Goal: Information Seeking & Learning: Learn about a topic

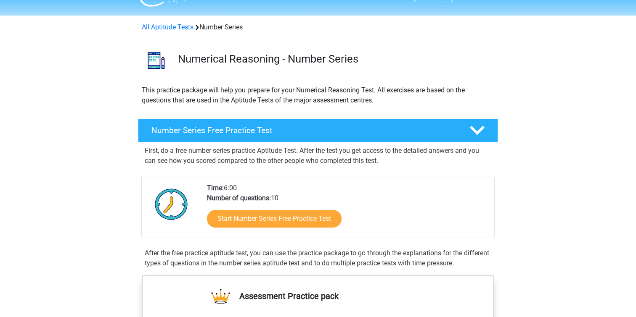
scroll to position [21, 0]
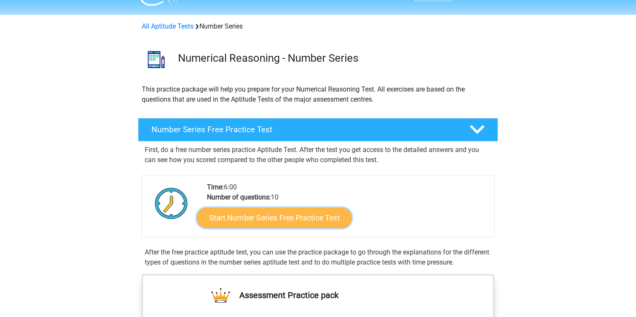
click at [261, 224] on link "Start Number Series Free Practice Test" at bounding box center [274, 218] width 155 height 20
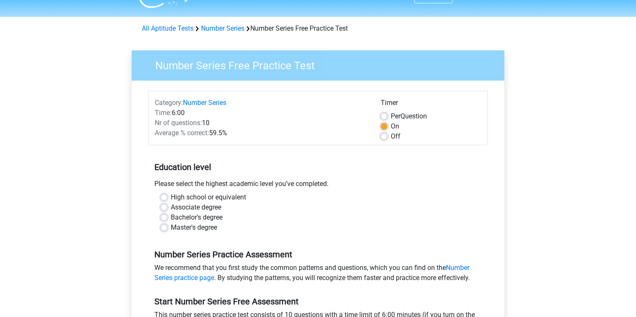
scroll to position [20, 0]
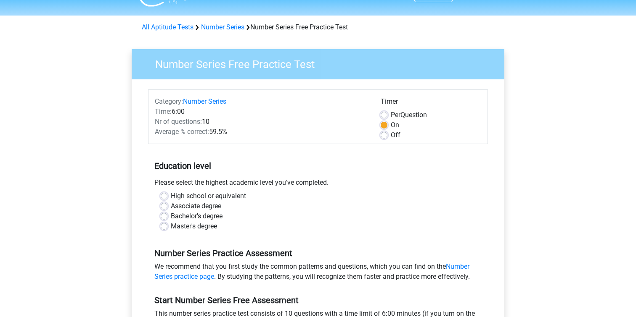
click at [171, 196] on label "High school or equivalent" at bounding box center [208, 196] width 75 height 10
click at [164, 196] on input "High school or equivalent" at bounding box center [164, 195] width 7 height 8
radio input "true"
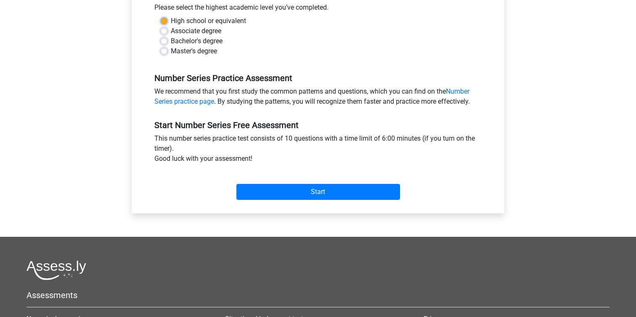
scroll to position [207, 0]
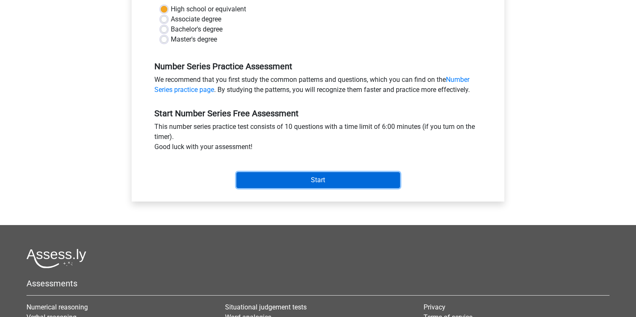
click at [283, 176] on input "Start" at bounding box center [318, 180] width 164 height 16
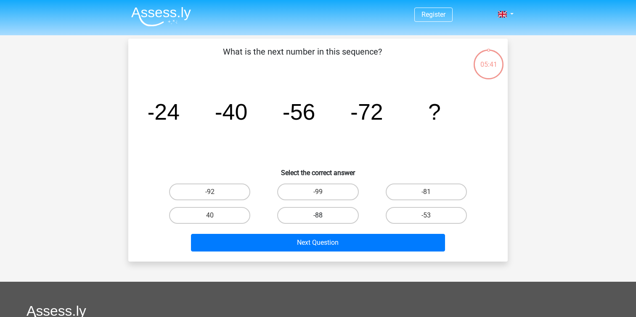
click at [303, 216] on label "-88" at bounding box center [317, 215] width 81 height 17
click at [318, 216] on input "-88" at bounding box center [320, 218] width 5 height 5
radio input "true"
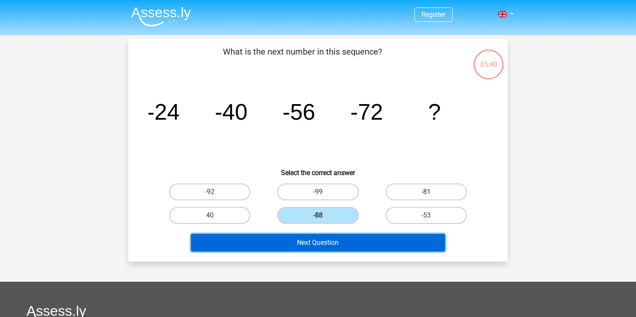
click at [303, 244] on button "Next Question" at bounding box center [318, 243] width 254 height 18
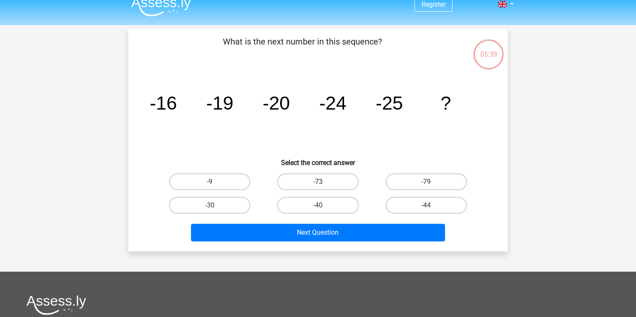
scroll to position [8, 0]
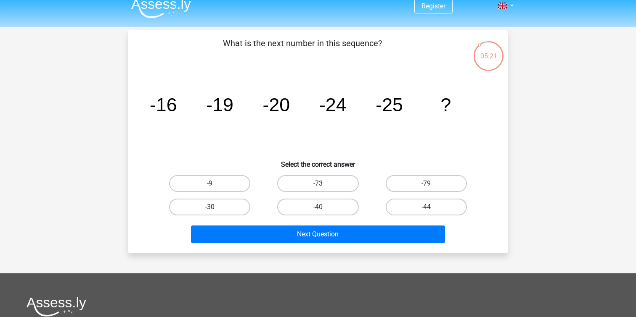
click at [228, 206] on label "-30" at bounding box center [209, 207] width 81 height 17
click at [215, 207] on input "-30" at bounding box center [212, 209] width 5 height 5
radio input "true"
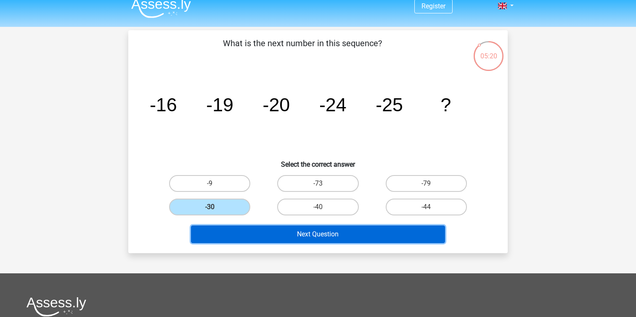
click at [234, 227] on button "Next Question" at bounding box center [318, 235] width 254 height 18
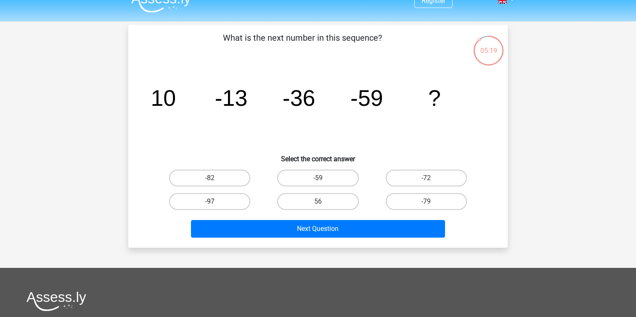
scroll to position [11, 0]
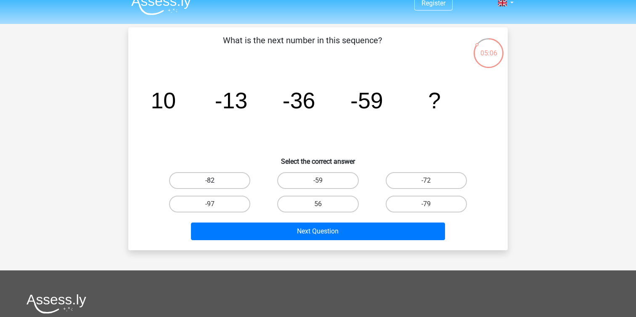
click at [224, 182] on label "-82" at bounding box center [209, 180] width 81 height 17
click at [215, 182] on input "-82" at bounding box center [212, 183] width 5 height 5
radio input "true"
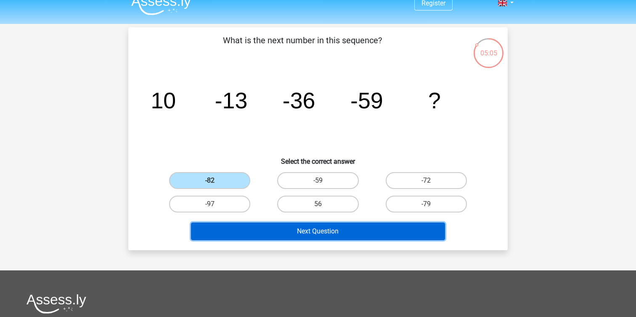
click at [264, 233] on button "Next Question" at bounding box center [318, 232] width 254 height 18
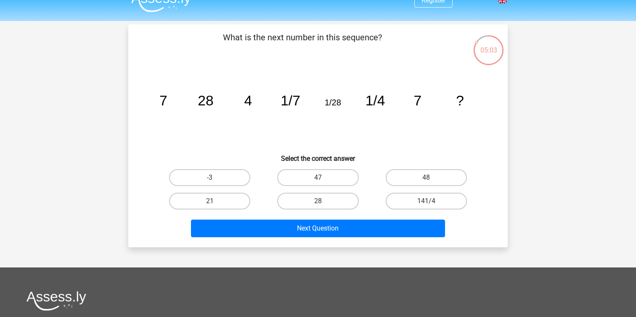
scroll to position [11, 0]
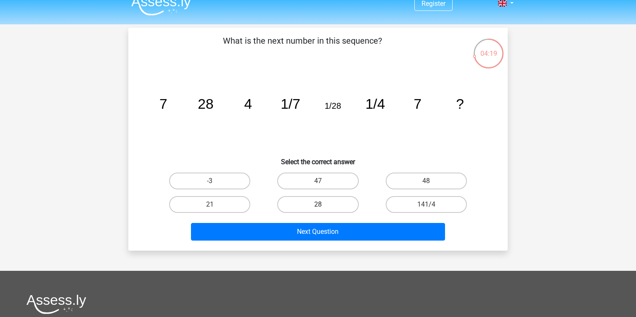
click at [336, 202] on label "28" at bounding box center [317, 204] width 81 height 17
click at [323, 205] on input "28" at bounding box center [320, 207] width 5 height 5
radio input "true"
click at [332, 242] on div "Next Question" at bounding box center [318, 233] width 324 height 21
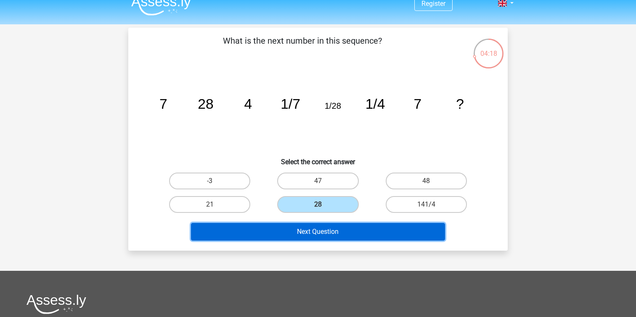
click at [332, 235] on button "Next Question" at bounding box center [318, 232] width 254 height 18
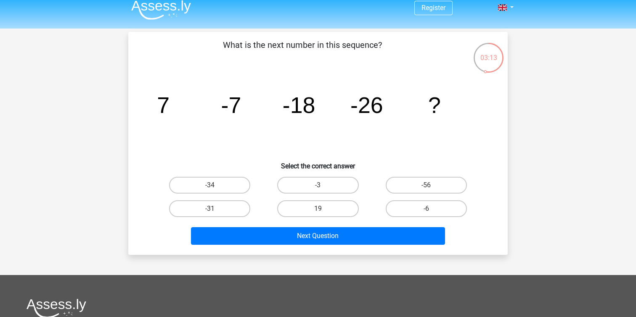
scroll to position [10, 0]
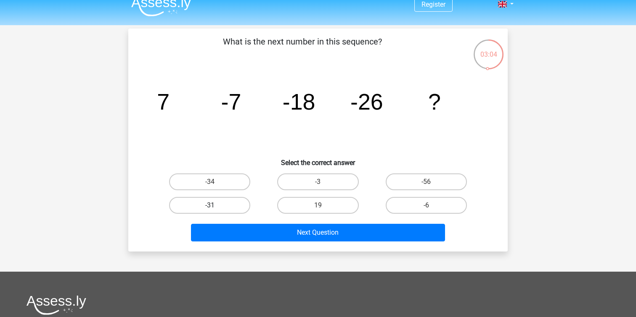
click at [233, 202] on label "-31" at bounding box center [209, 205] width 81 height 17
click at [215, 206] on input "-31" at bounding box center [212, 208] width 5 height 5
radio input "true"
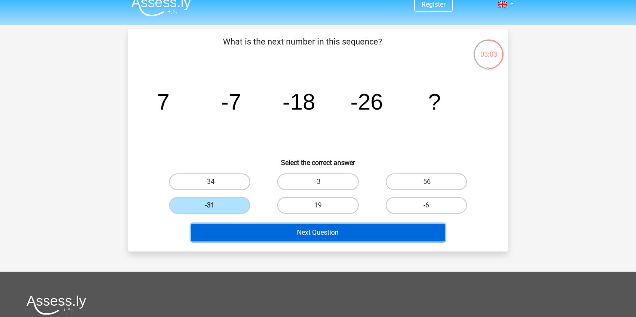
click at [245, 227] on button "Next Question" at bounding box center [318, 233] width 254 height 18
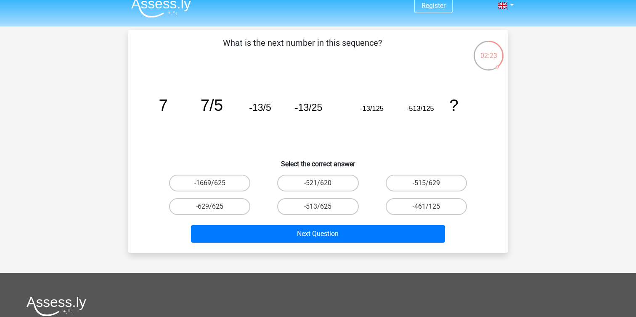
scroll to position [0, 0]
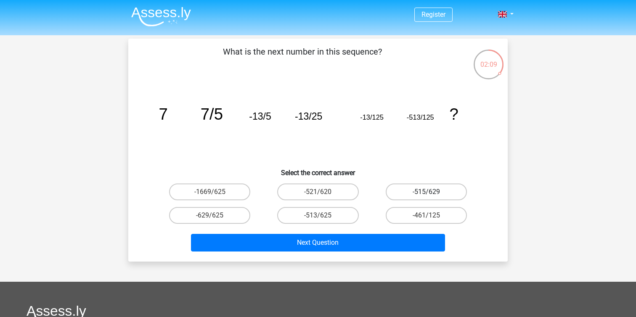
click at [435, 195] on label "-515/629" at bounding box center [425, 192] width 81 height 17
click at [431, 195] on input "-515/629" at bounding box center [428, 194] width 5 height 5
radio input "true"
click at [430, 218] on input "-461/125" at bounding box center [428, 218] width 5 height 5
radio input "true"
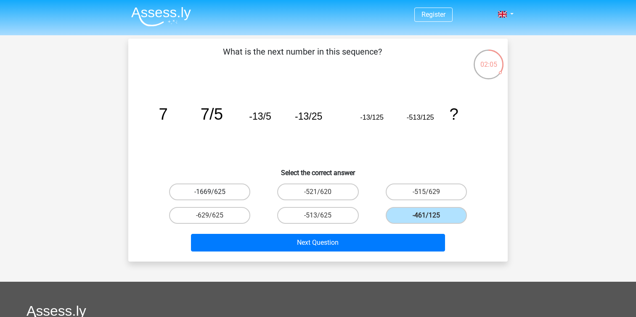
click at [226, 191] on label "-1669/625" at bounding box center [209, 192] width 81 height 17
click at [215, 192] on input "-1669/625" at bounding box center [212, 194] width 5 height 5
radio input "true"
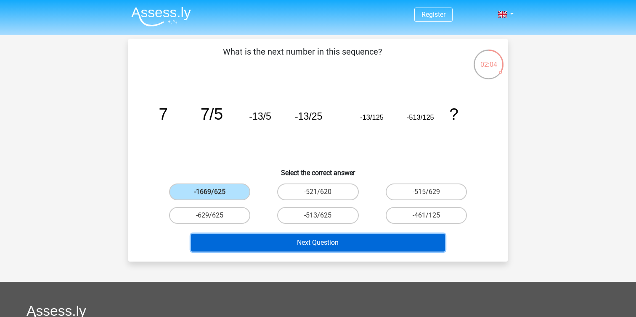
click at [248, 235] on button "Next Question" at bounding box center [318, 243] width 254 height 18
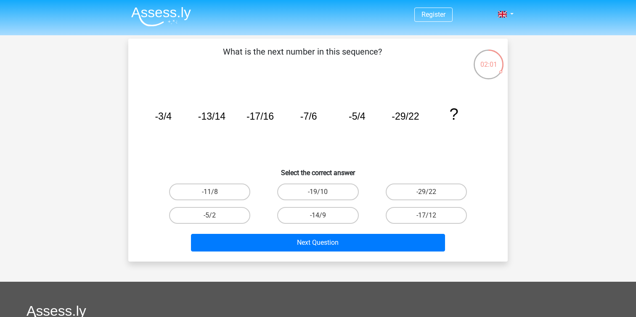
click at [238, 206] on div "-5/2" at bounding box center [210, 216] width 108 height 24
click at [391, 217] on label "-17/12" at bounding box center [425, 215] width 81 height 17
click at [426, 217] on input "-17/12" at bounding box center [428, 218] width 5 height 5
radio input "true"
click at [364, 255] on div "What is the next number in this sequence? image/svg+xml -3/4 -13/14 -17/16 -7/6…" at bounding box center [317, 150] width 379 height 223
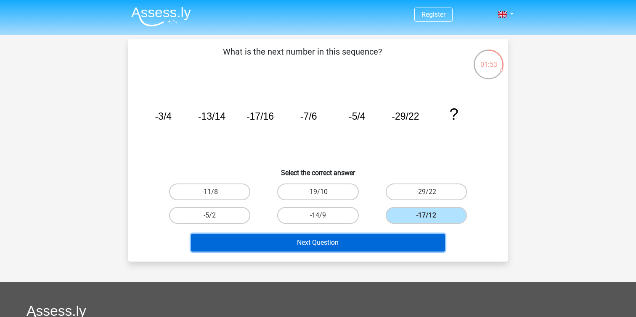
click at [354, 245] on button "Next Question" at bounding box center [318, 243] width 254 height 18
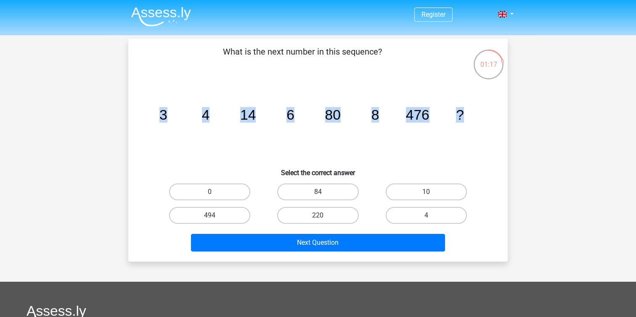
drag, startPoint x: 157, startPoint y: 116, endPoint x: 518, endPoint y: 123, distance: 361.5
click at [518, 123] on div "Register Nederlands English" at bounding box center [318, 252] width 636 height 504
copy g "3 4 14 6 80 8 476 ?"
click at [438, 190] on label "10" at bounding box center [425, 192] width 81 height 17
click at [431, 192] on input "10" at bounding box center [428, 194] width 5 height 5
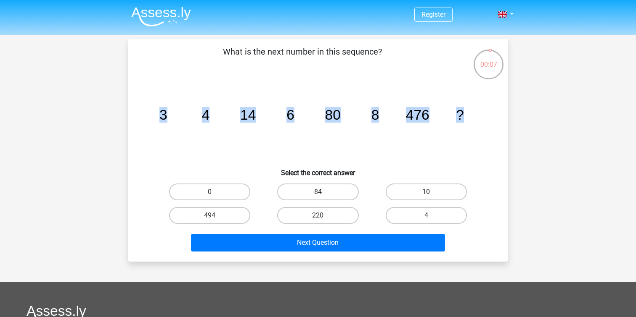
radio input "true"
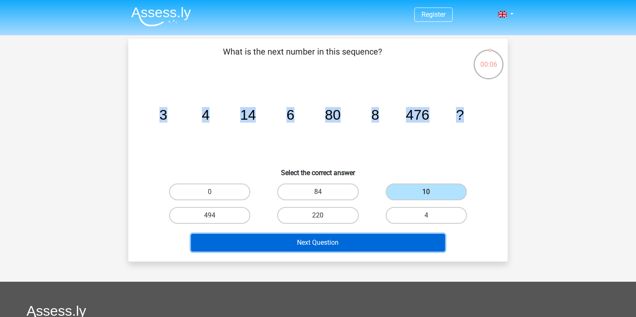
click at [398, 242] on button "Next Question" at bounding box center [318, 243] width 254 height 18
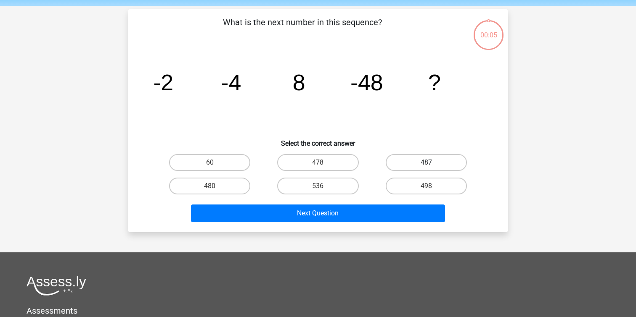
scroll to position [39, 0]
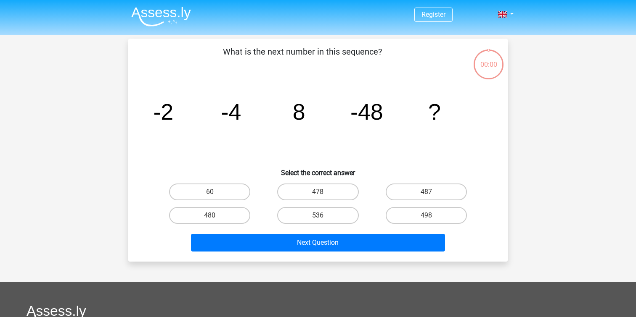
scroll to position [39, 0]
